Goal: Navigation & Orientation: Find specific page/section

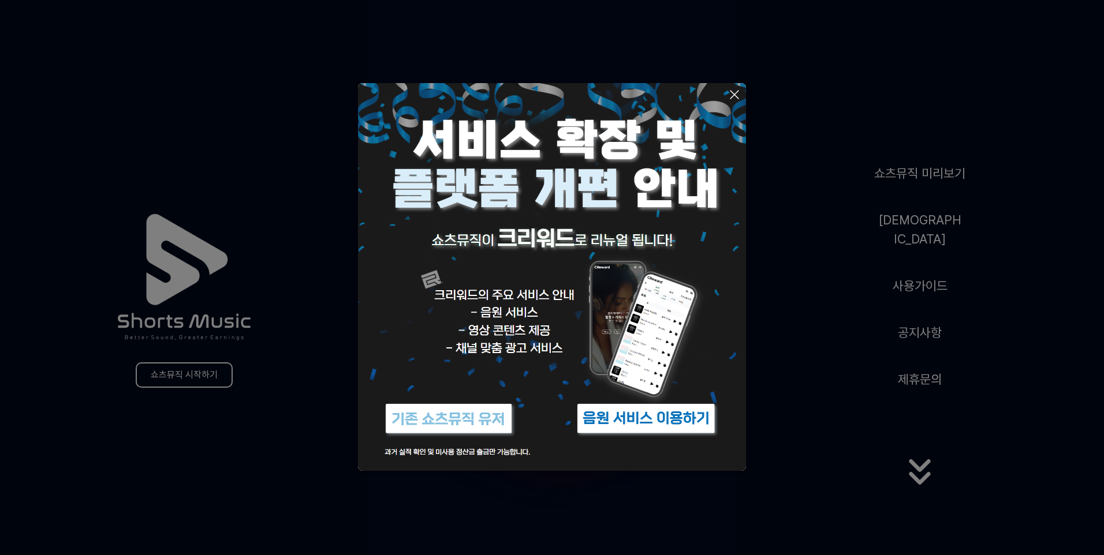
click at [737, 94] on icon at bounding box center [734, 95] width 14 height 14
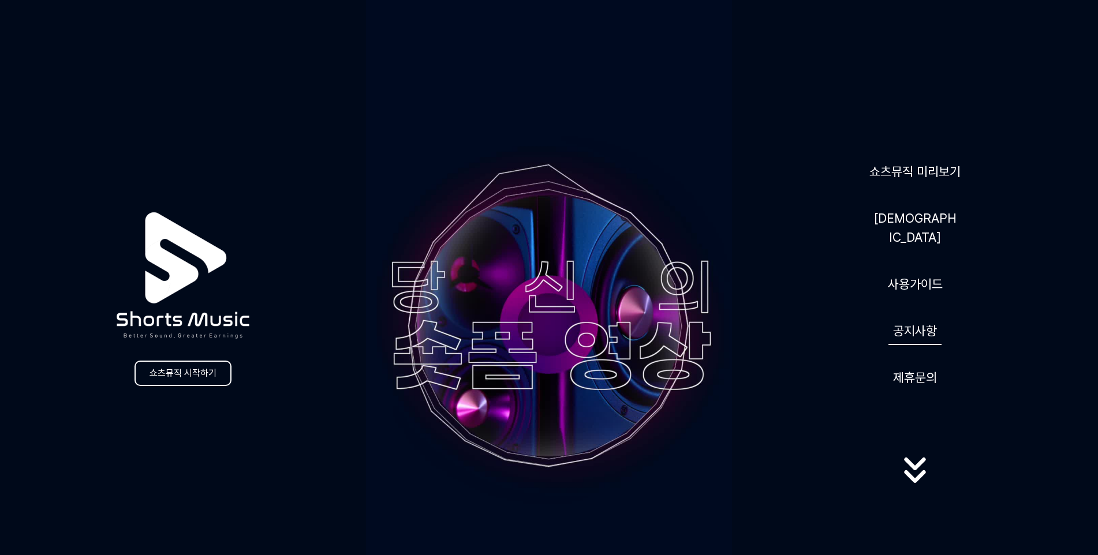
click at [920, 317] on link "공지사항" at bounding box center [914, 331] width 53 height 28
click at [213, 368] on link "쇼츠뮤직 시작하기" at bounding box center [182, 373] width 97 height 25
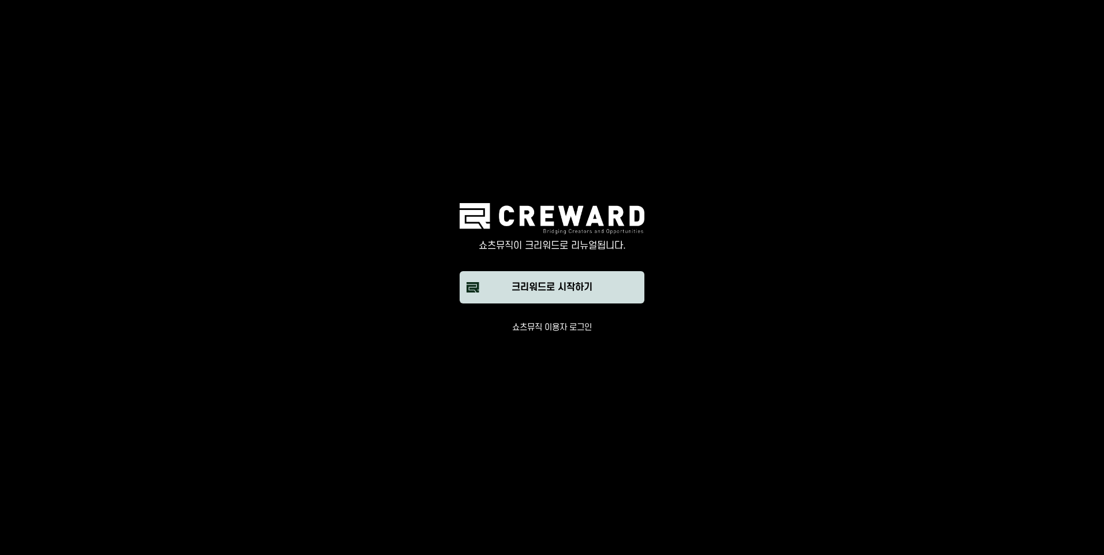
click at [571, 287] on div "크리워드로 시작하기" at bounding box center [551, 288] width 81 height 14
